Goal: Task Accomplishment & Management: Manage account settings

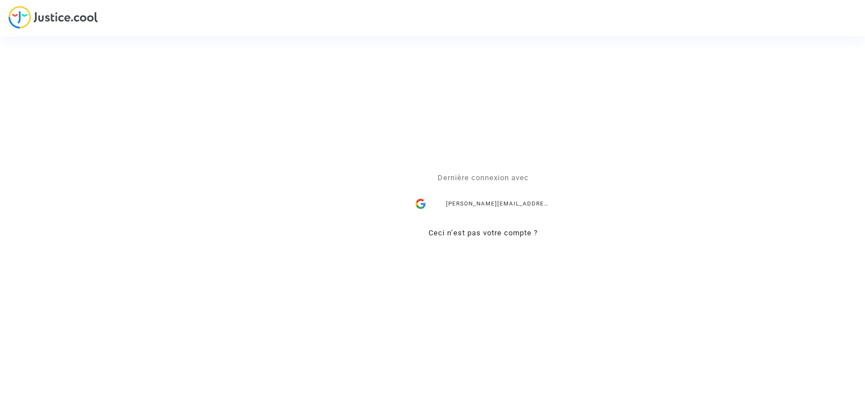
click at [501, 205] on div "alisa.vasylieva@skycop.com" at bounding box center [483, 204] width 146 height 23
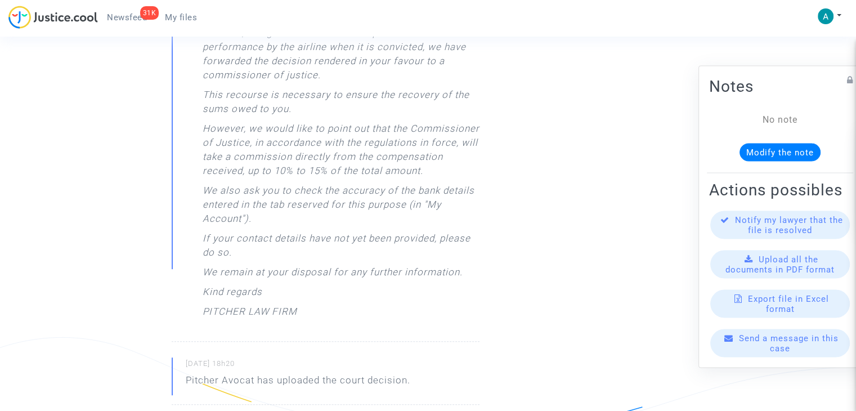
scroll to position [338, 0]
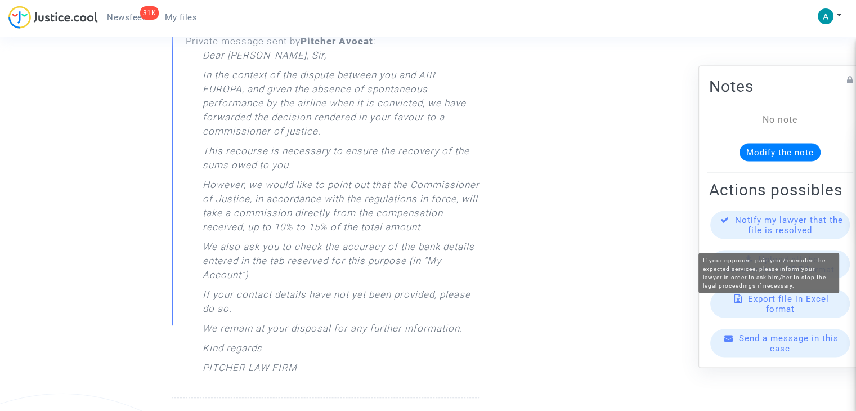
click at [806, 235] on span "Notify my lawyer that the file is resolved" at bounding box center [789, 225] width 108 height 20
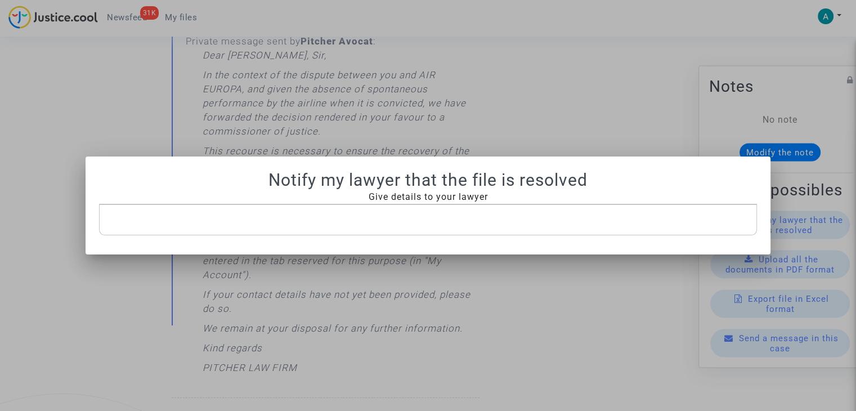
click at [410, 232] on div "Rich Text Editor, main" at bounding box center [428, 220] width 658 height 32
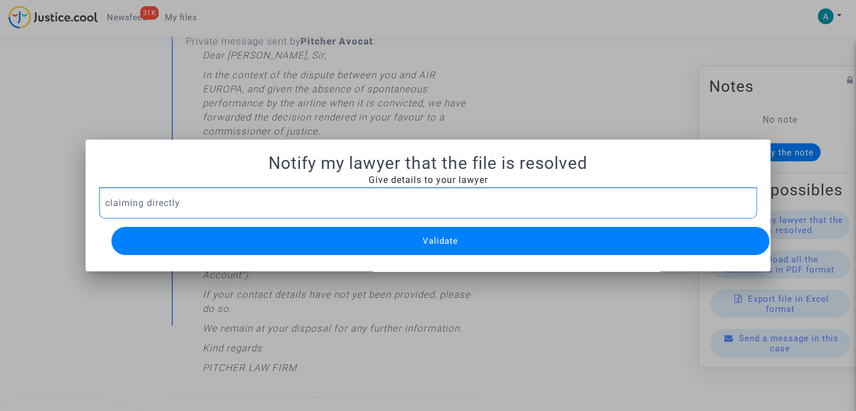
click at [441, 239] on span "Validate" at bounding box center [440, 241] width 35 height 10
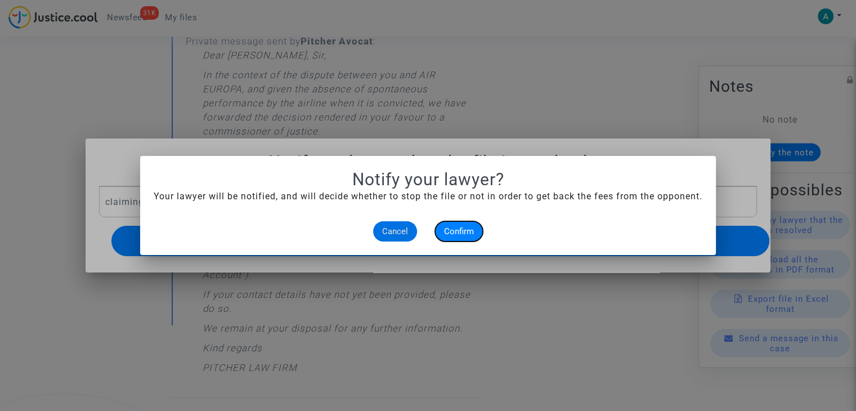
click at [465, 227] on span "Confirm" at bounding box center [459, 231] width 30 height 10
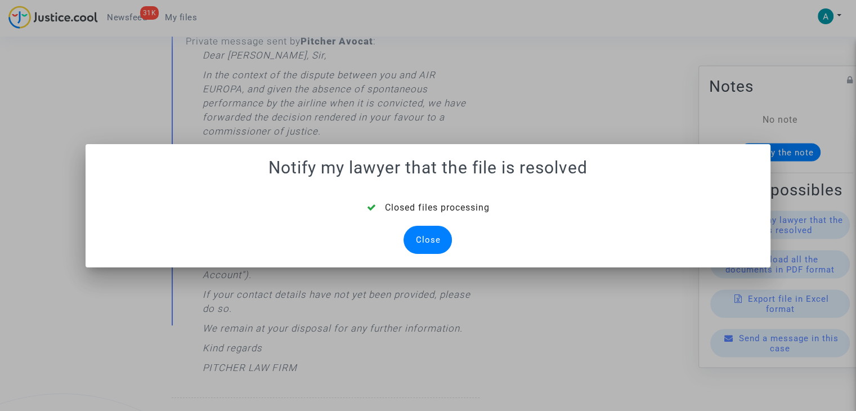
click at [426, 250] on div "Close" at bounding box center [428, 240] width 48 height 28
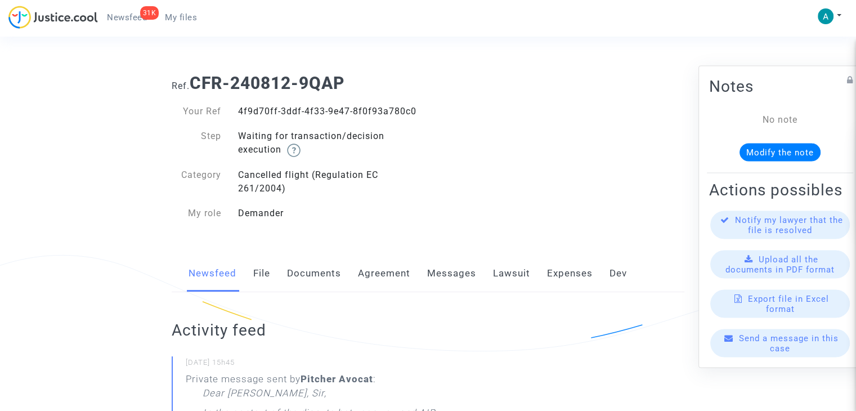
scroll to position [338, 0]
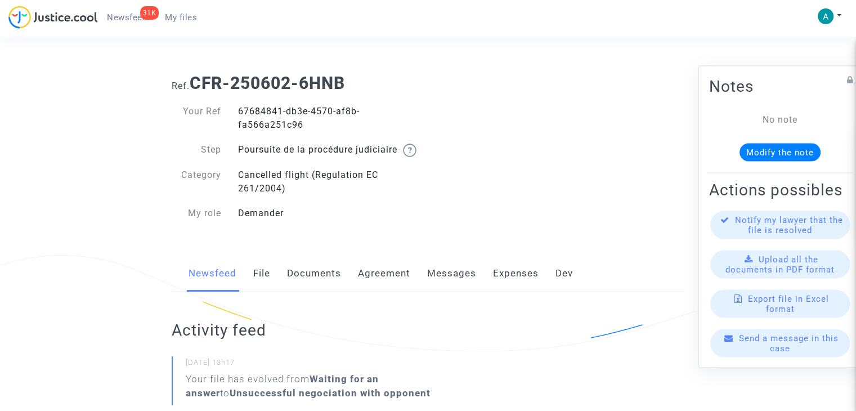
drag, startPoint x: 265, startPoint y: 283, endPoint x: 270, endPoint y: 282, distance: 5.7
click at [265, 283] on link "File" at bounding box center [261, 273] width 17 height 37
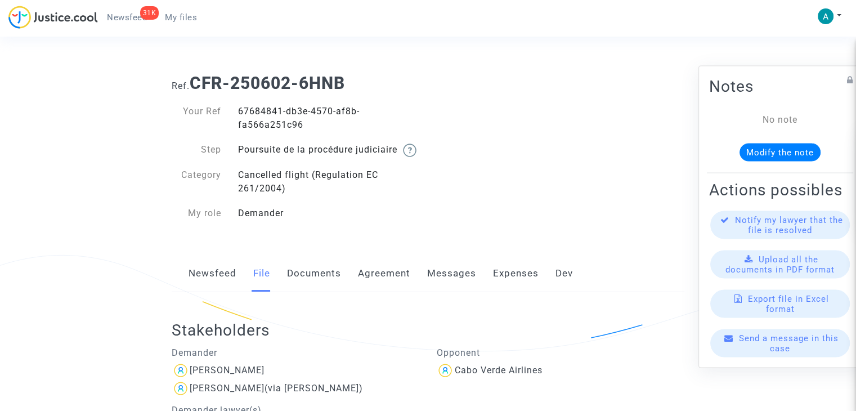
click at [324, 291] on link "Documents" at bounding box center [314, 273] width 54 height 37
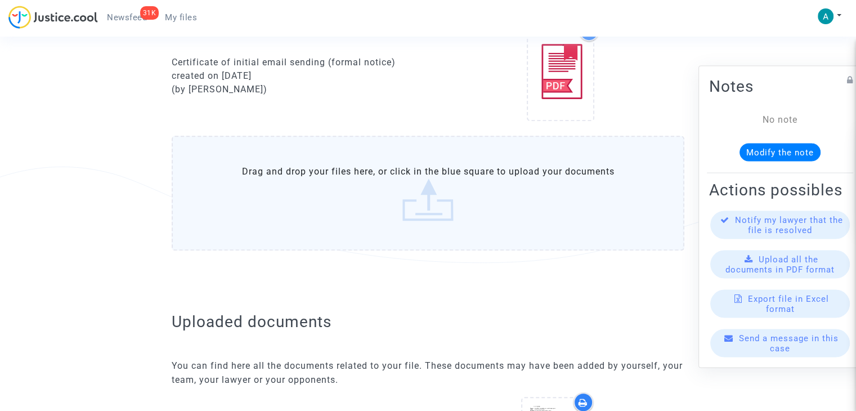
scroll to position [675, 0]
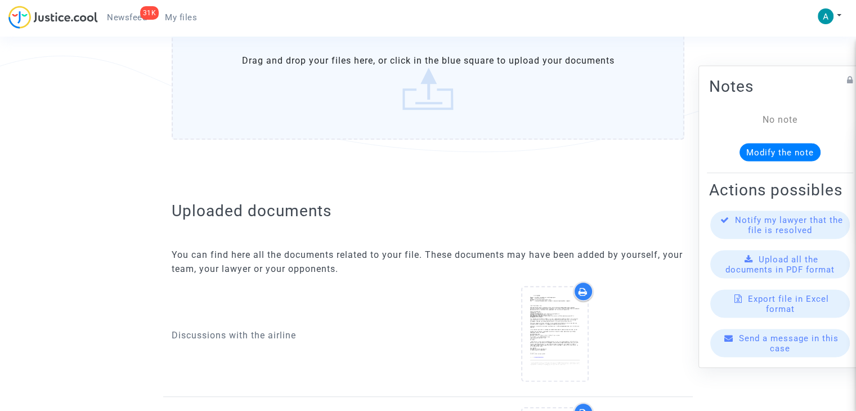
click at [429, 109] on label "Drag and drop your files here, or click in the blue square to upload your docum…" at bounding box center [428, 82] width 513 height 115
click at [0, 0] on input "Drag and drop your files here, or click in the blue square to upload your docum…" at bounding box center [0, 0] width 0 height 0
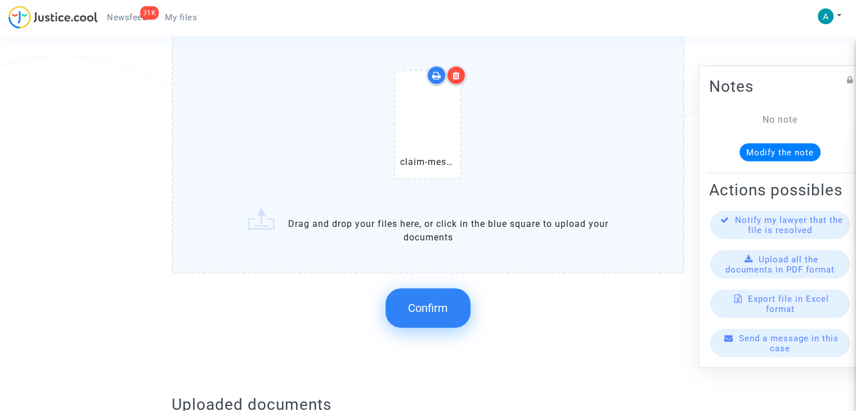
click at [443, 312] on span "Confirm" at bounding box center [428, 308] width 40 height 14
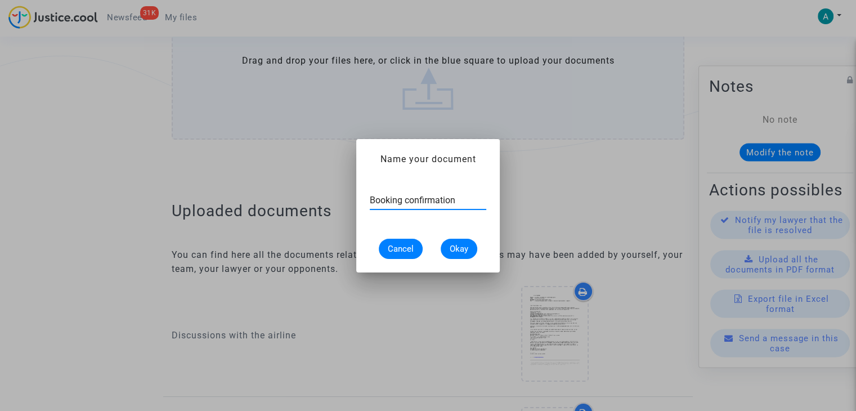
type input "Booking confirmation"
click at [460, 244] on span "Okay" at bounding box center [459, 249] width 19 height 10
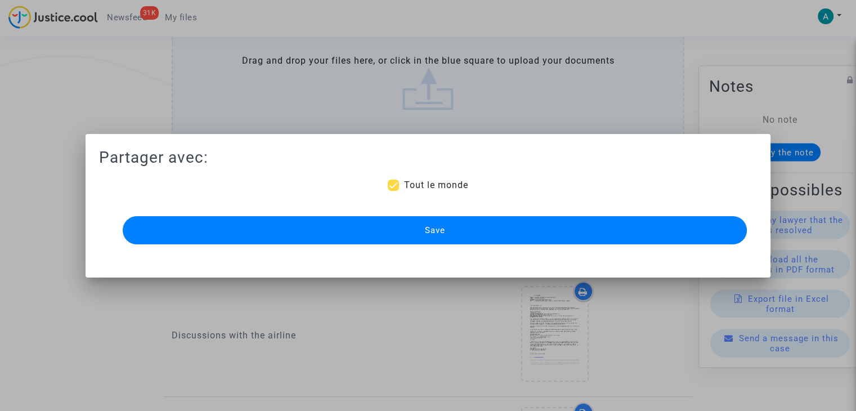
click at [508, 218] on button "Save" at bounding box center [435, 230] width 624 height 28
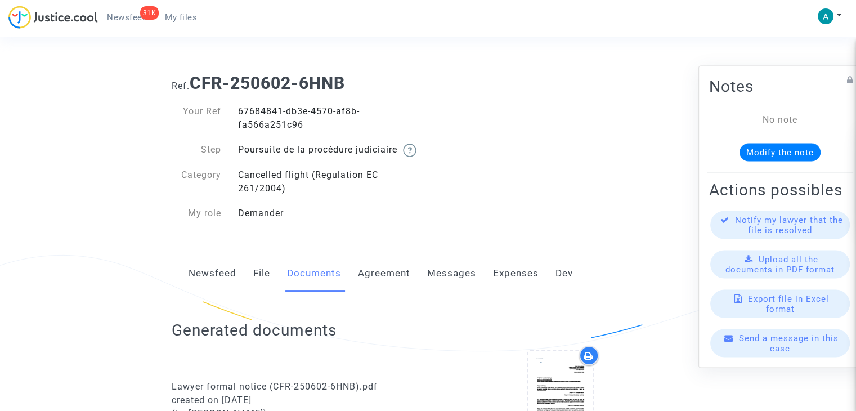
scroll to position [675, 0]
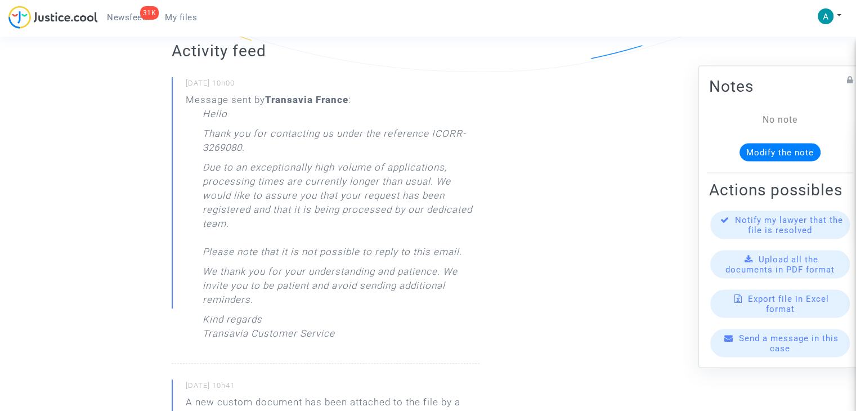
scroll to position [281, 0]
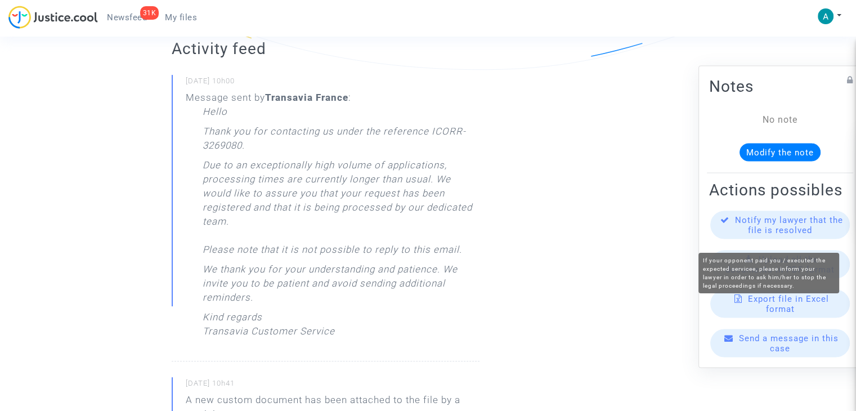
click at [768, 235] on span "Notify my lawyer that the file is resolved" at bounding box center [789, 225] width 108 height 20
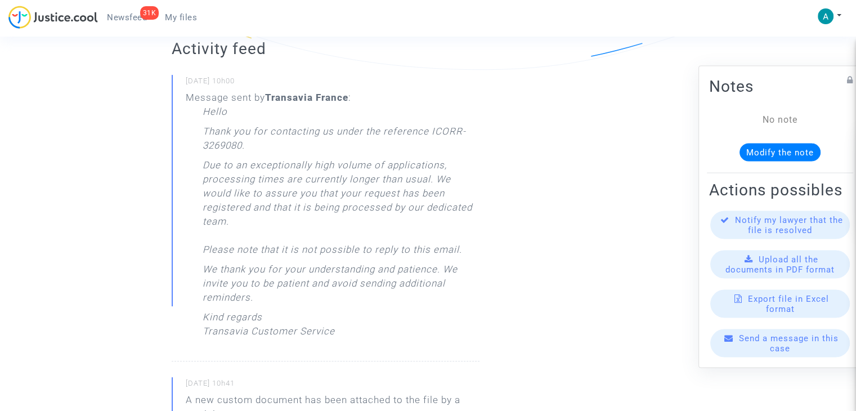
scroll to position [0, 0]
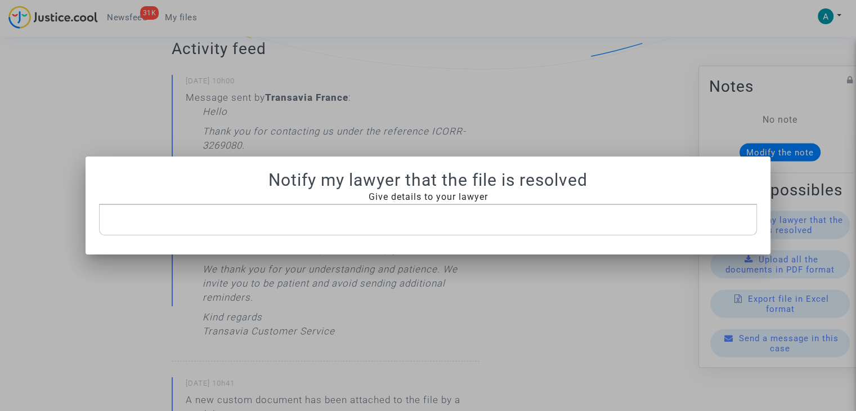
click at [372, 228] on div "Rich Text Editor, main" at bounding box center [428, 220] width 658 height 32
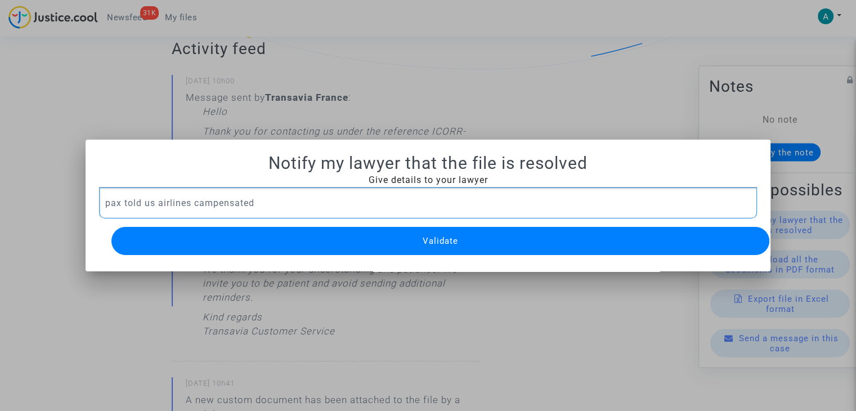
click at [200, 196] on p "pax told us airlines campensated" at bounding box center [428, 203] width 646 height 14
click at [275, 200] on p "pax told us airlines compensated" at bounding box center [428, 203] width 646 height 14
click at [394, 229] on button "Validate" at bounding box center [440, 241] width 658 height 28
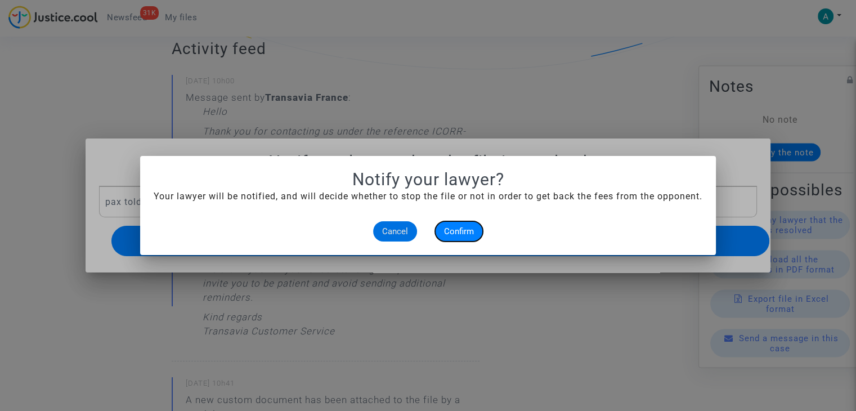
click at [461, 232] on span "Confirm" at bounding box center [459, 231] width 30 height 10
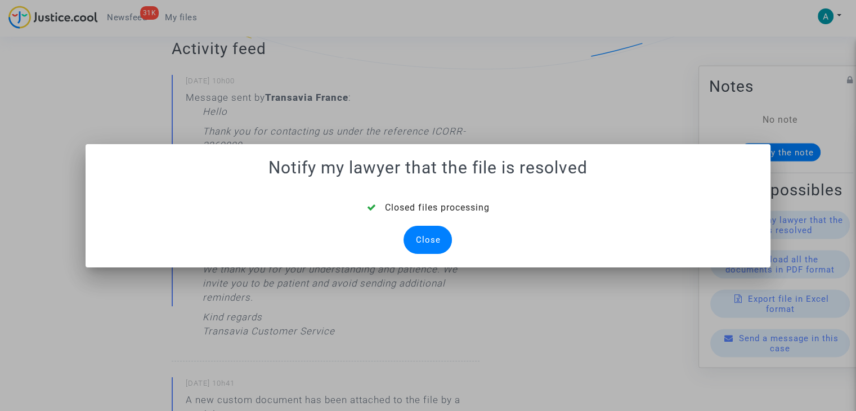
click at [417, 247] on div "Close" at bounding box center [428, 240] width 48 height 28
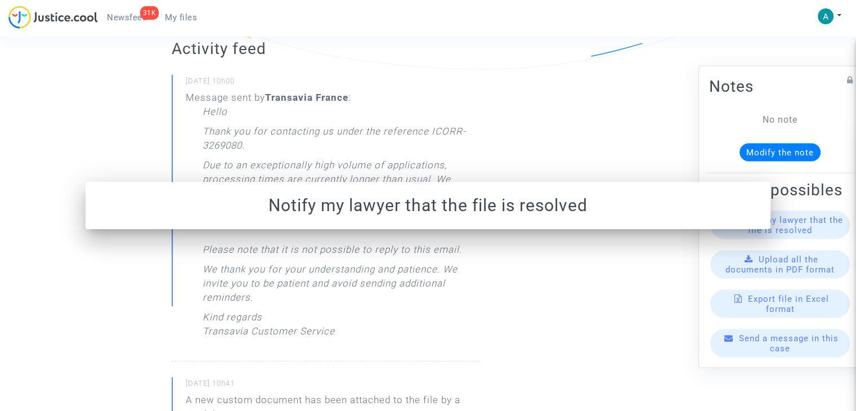
scroll to position [281, 0]
